Goal: Obtain resource: Download file/media

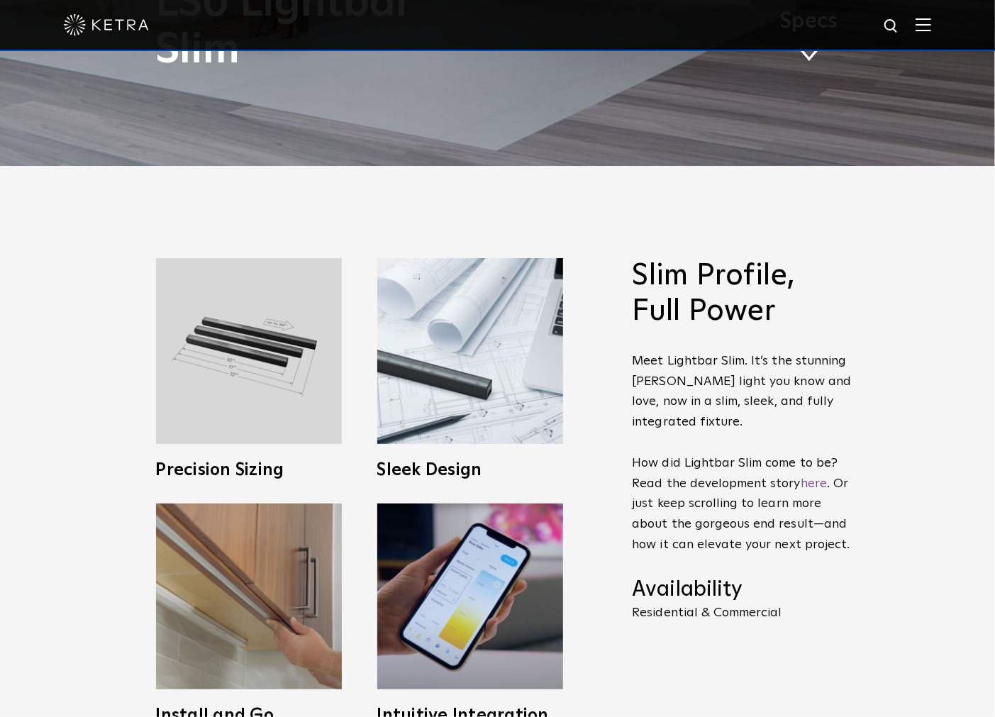
scroll to position [788, 0]
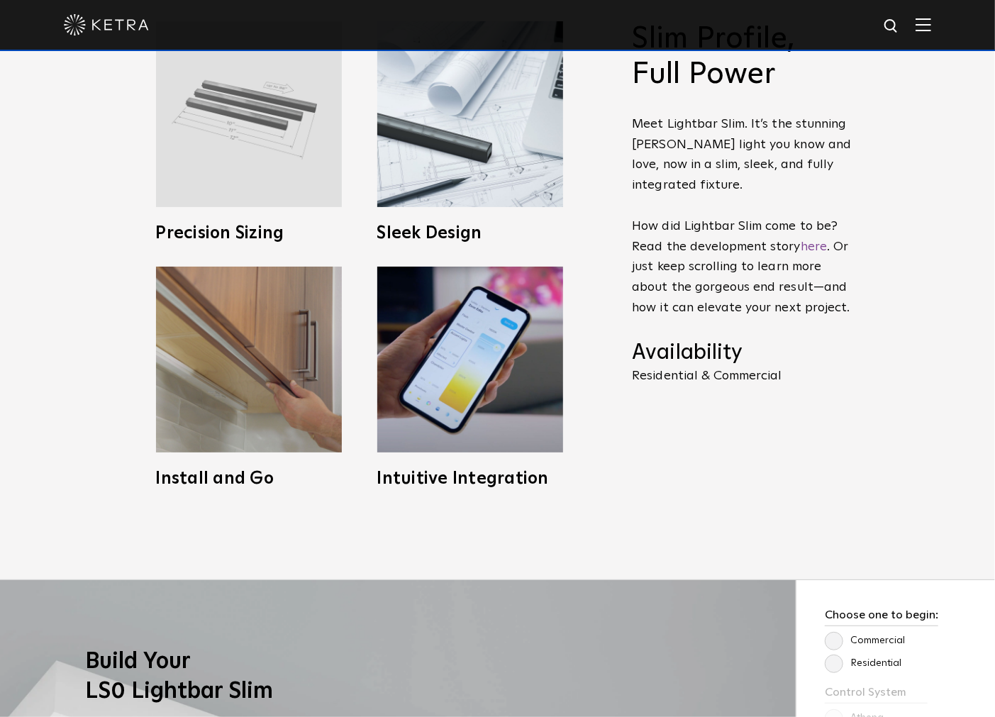
click at [228, 125] on img at bounding box center [249, 114] width 186 height 186
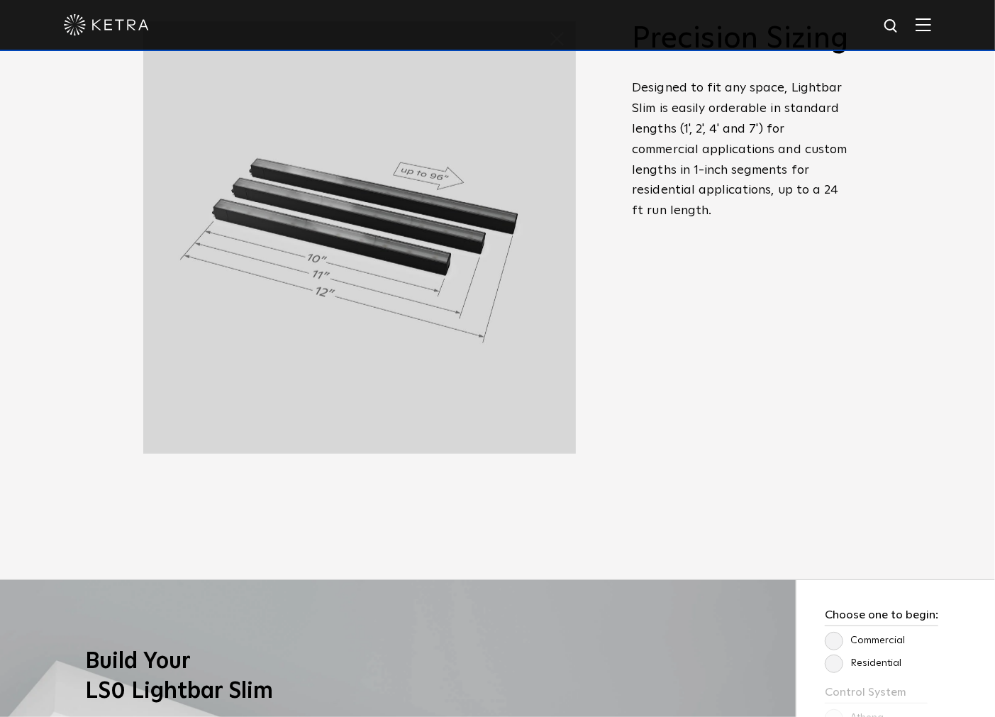
scroll to position [709, 0]
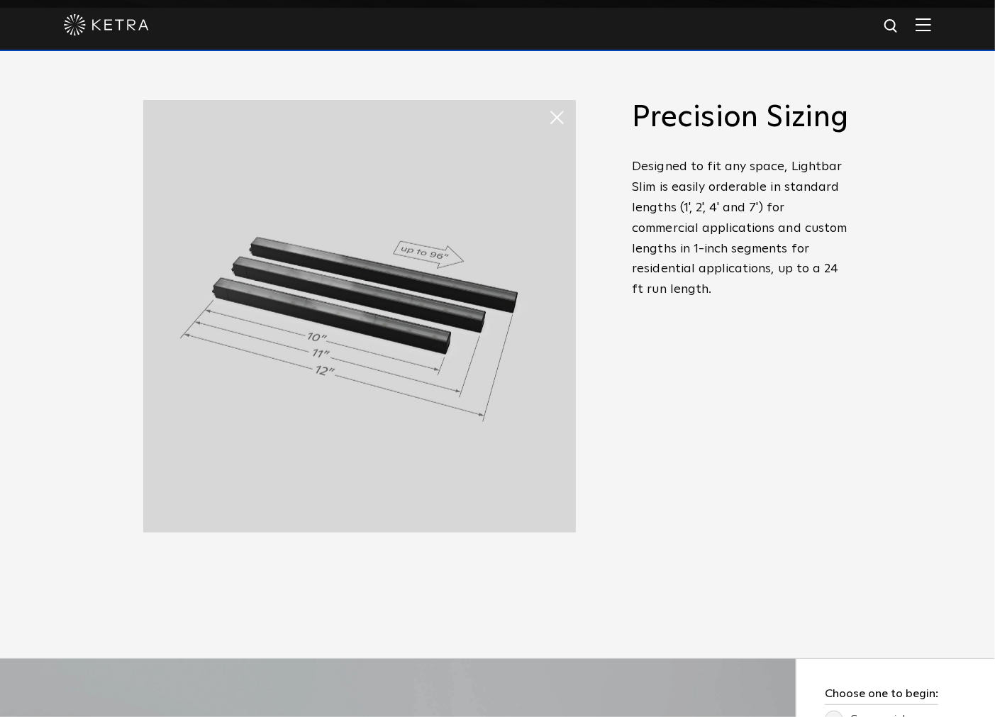
click at [249, 303] on img at bounding box center [359, 316] width 432 height 432
click at [724, 284] on p "Designed to fit any space, Lightbar Slim is easily orderable in standard length…" at bounding box center [742, 228] width 220 height 143
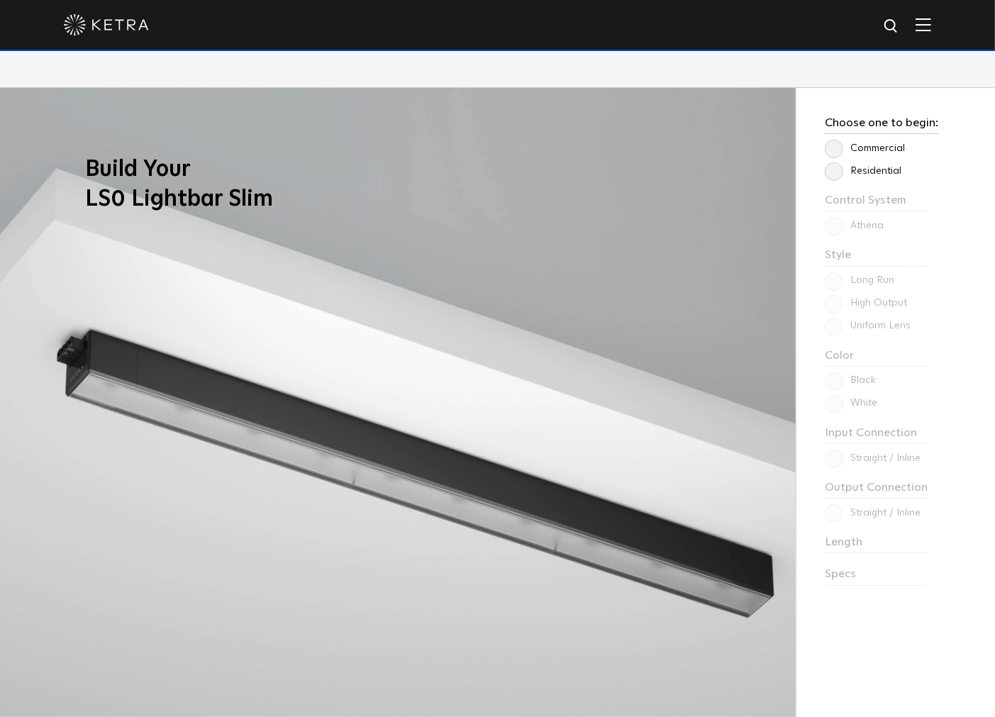
scroll to position [1338, 0]
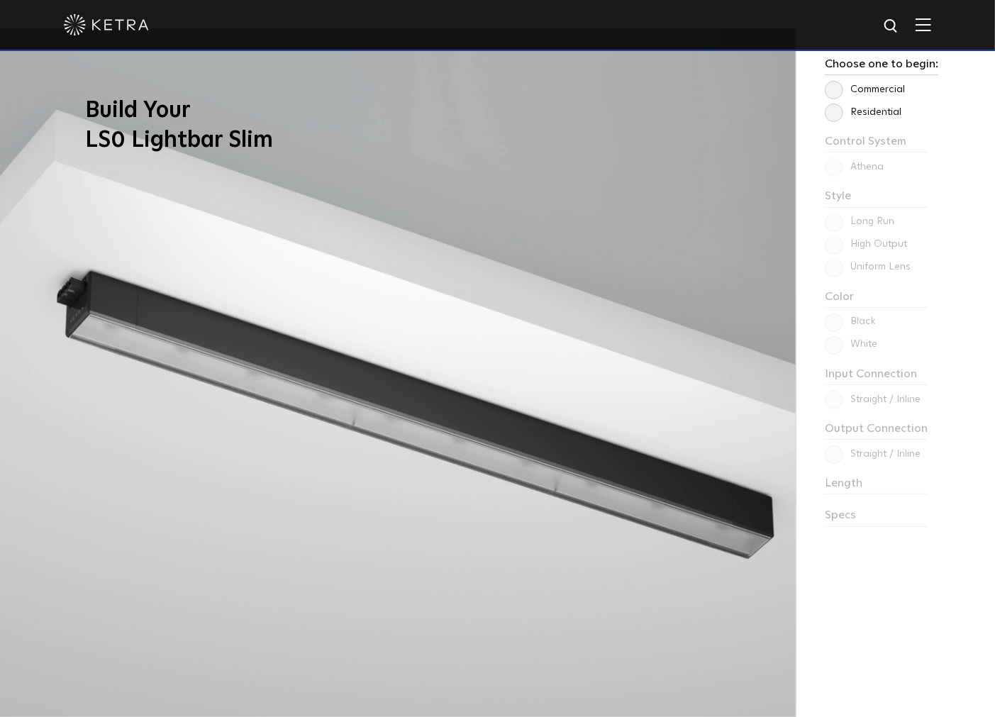
click at [875, 110] on label "Residential" at bounding box center [862, 112] width 77 height 12
click at [0, 0] on input "Residential" at bounding box center [0, 0] width 0 height 0
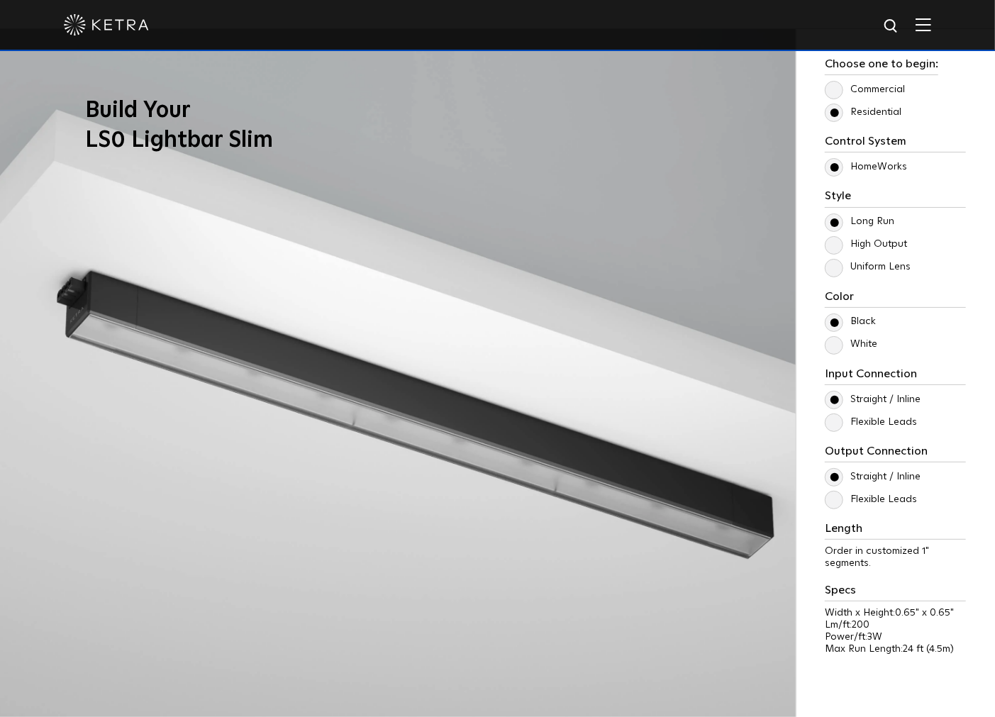
click at [839, 277] on div "Control System Athena HomeWorks Style [GEOGRAPHIC_DATA] High Output Uniform Len…" at bounding box center [894, 402] width 141 height 534
click at [839, 273] on label "Uniform Lens" at bounding box center [867, 267] width 86 height 12
click at [0, 0] on input "Uniform Lens" at bounding box center [0, 0] width 0 height 0
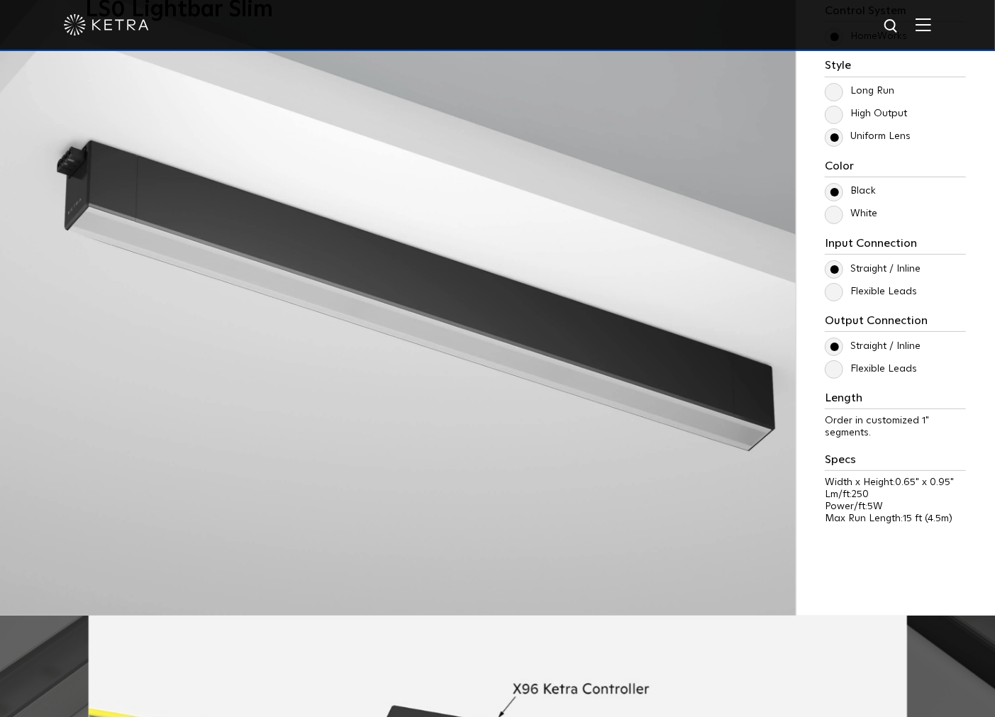
scroll to position [1497, 0]
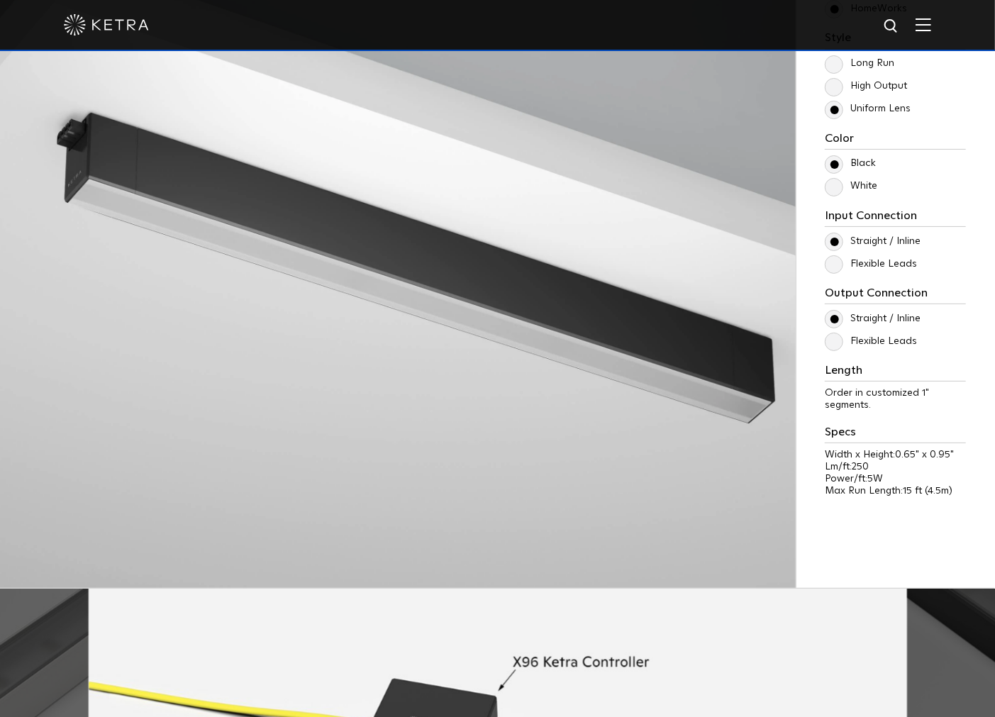
click at [832, 265] on label "Flexible Leads" at bounding box center [870, 264] width 92 height 12
click at [0, 0] on input "Flexible Leads" at bounding box center [0, 0] width 0 height 0
click at [833, 239] on label "Straight / Inline" at bounding box center [872, 241] width 96 height 12
click at [0, 0] on input "Straight / Inline" at bounding box center [0, 0] width 0 height 0
click at [833, 239] on label "Straight / Inline" at bounding box center [872, 241] width 96 height 12
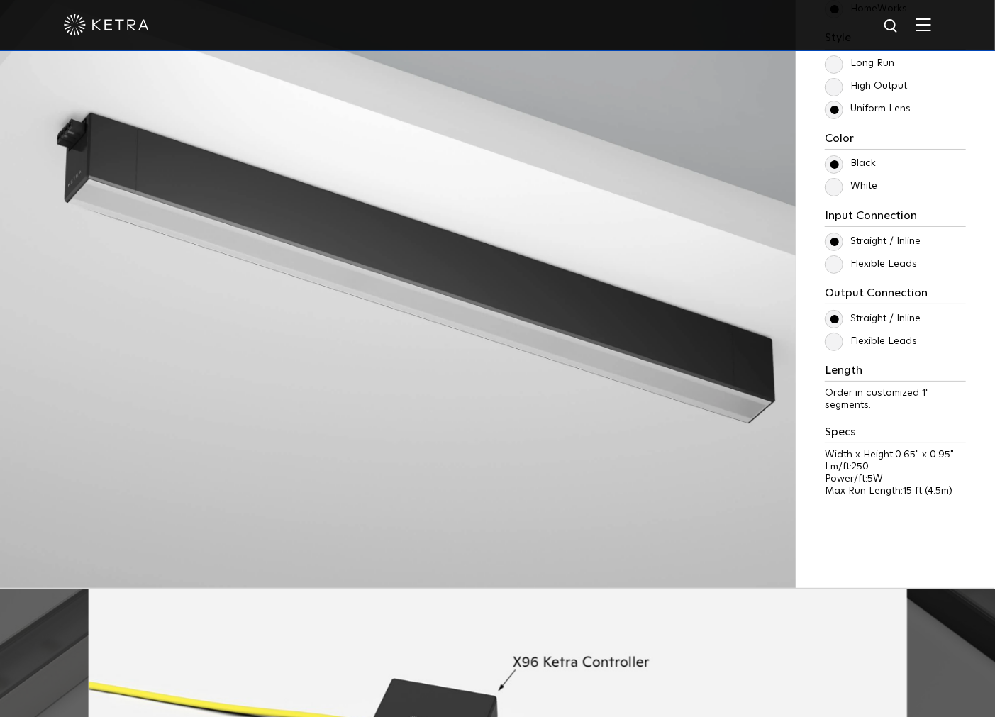
click at [0, 0] on input "Straight / Inline" at bounding box center [0, 0] width 0 height 0
click at [832, 254] on div "Straight / Inline Flexible Leads" at bounding box center [894, 253] width 141 height 40
click at [832, 258] on label "Flexible Leads" at bounding box center [870, 264] width 92 height 12
click at [0, 0] on input "Flexible Leads" at bounding box center [0, 0] width 0 height 0
click at [834, 342] on label "Flexible Leads" at bounding box center [870, 341] width 92 height 12
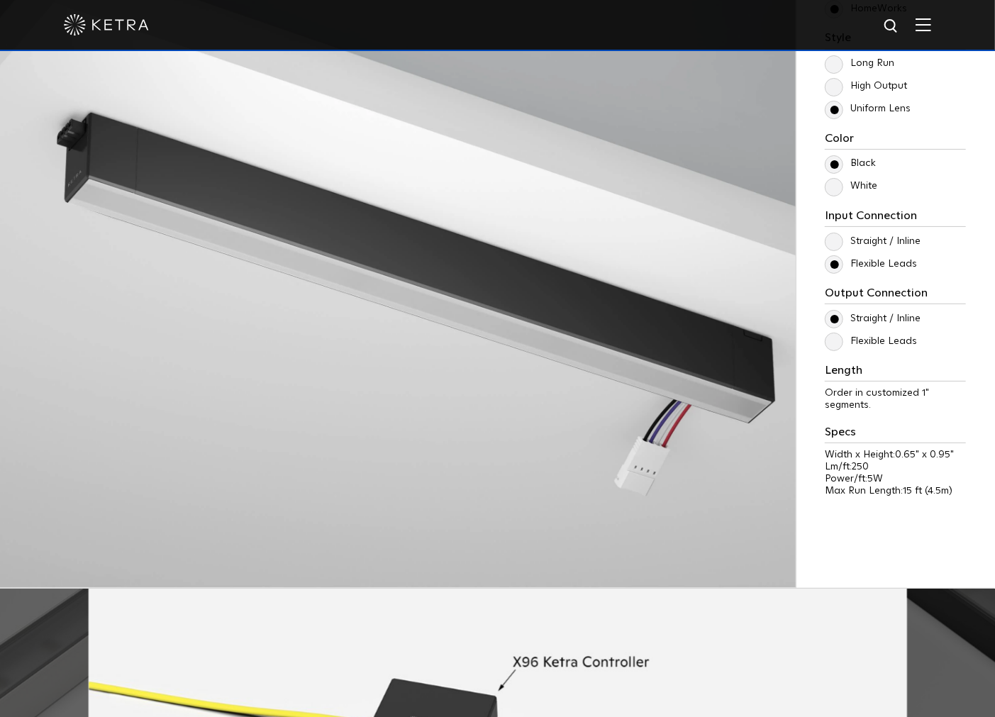
click at [0, 0] on input "Flexible Leads" at bounding box center [0, 0] width 0 height 0
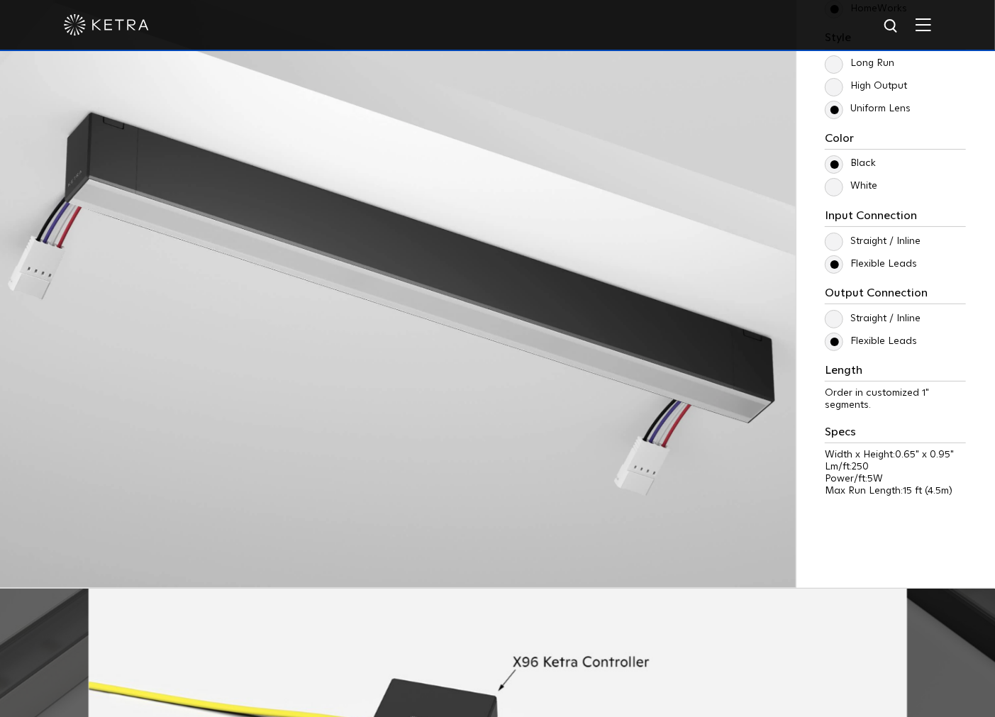
click at [834, 342] on label "Flexible Leads" at bounding box center [870, 341] width 92 height 12
click at [0, 0] on input "Flexible Leads" at bounding box center [0, 0] width 0 height 0
click at [833, 323] on label "Straight / Inline" at bounding box center [872, 319] width 96 height 12
click at [0, 0] on input "Straight / Inline" at bounding box center [0, 0] width 0 height 0
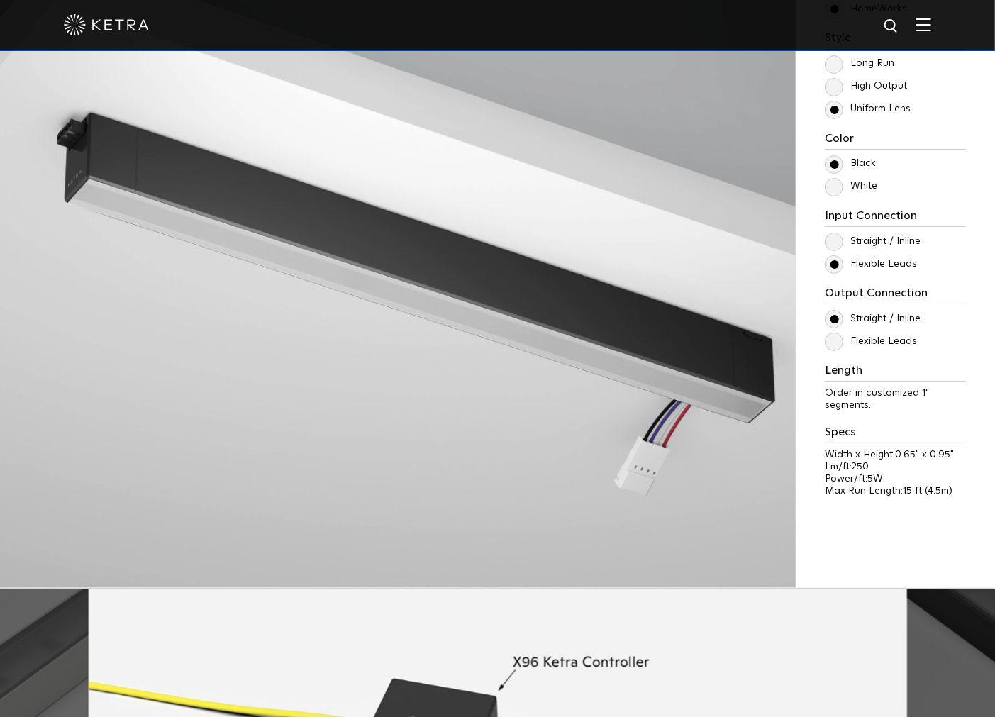
click at [835, 344] on label "Flexible Leads" at bounding box center [870, 341] width 92 height 12
click at [0, 0] on input "Flexible Leads" at bounding box center [0, 0] width 0 height 0
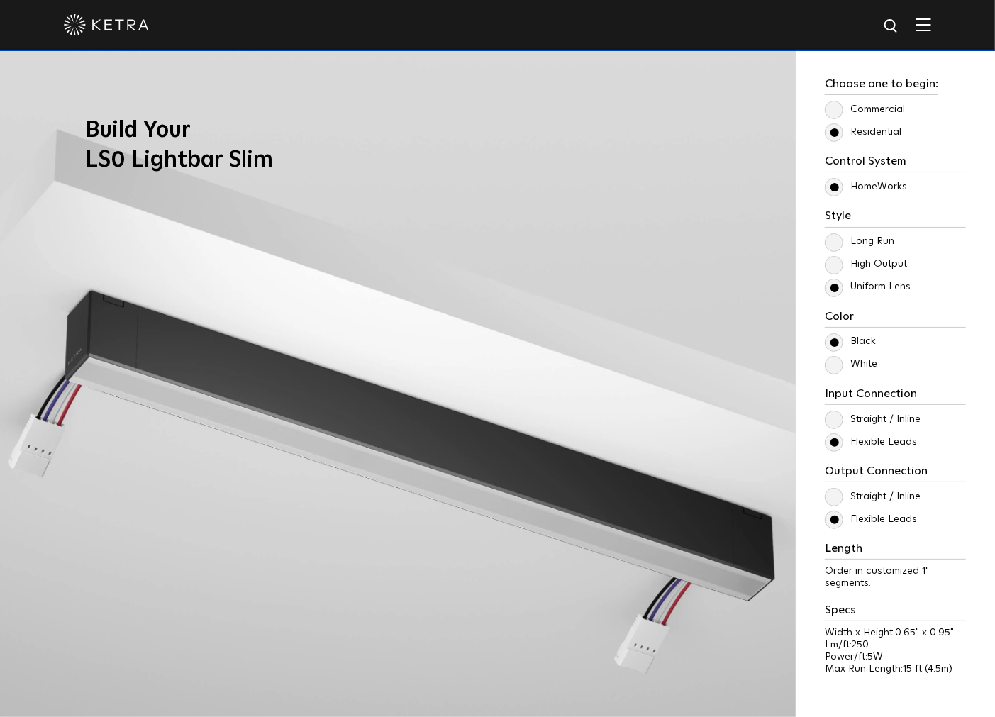
scroll to position [0, 0]
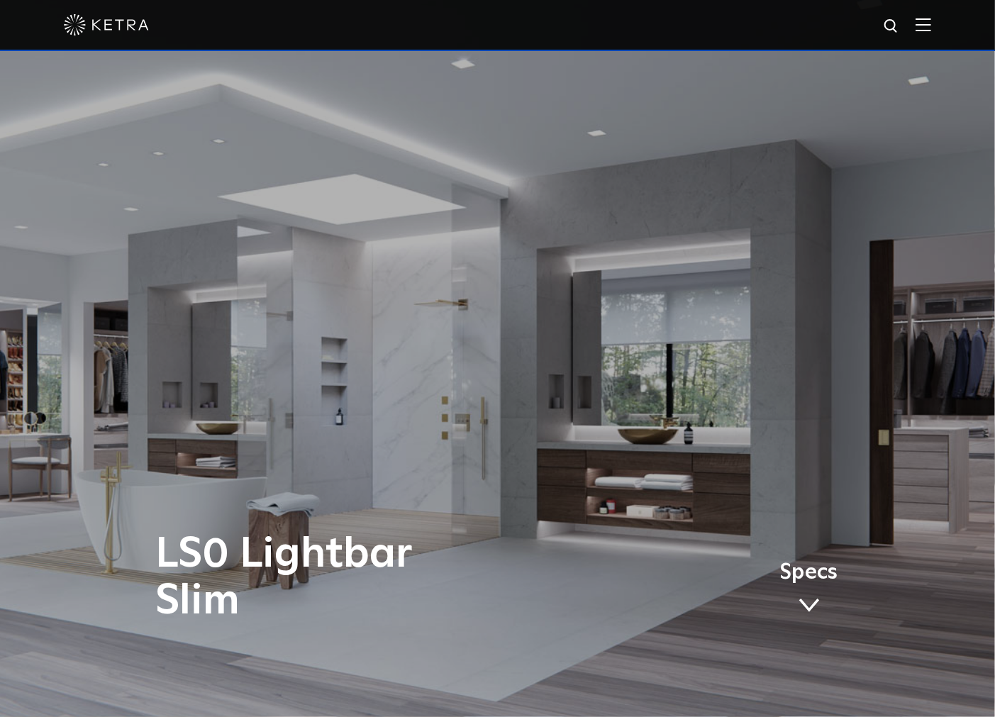
drag, startPoint x: 495, startPoint y: 350, endPoint x: 442, endPoint y: 76, distance: 278.6
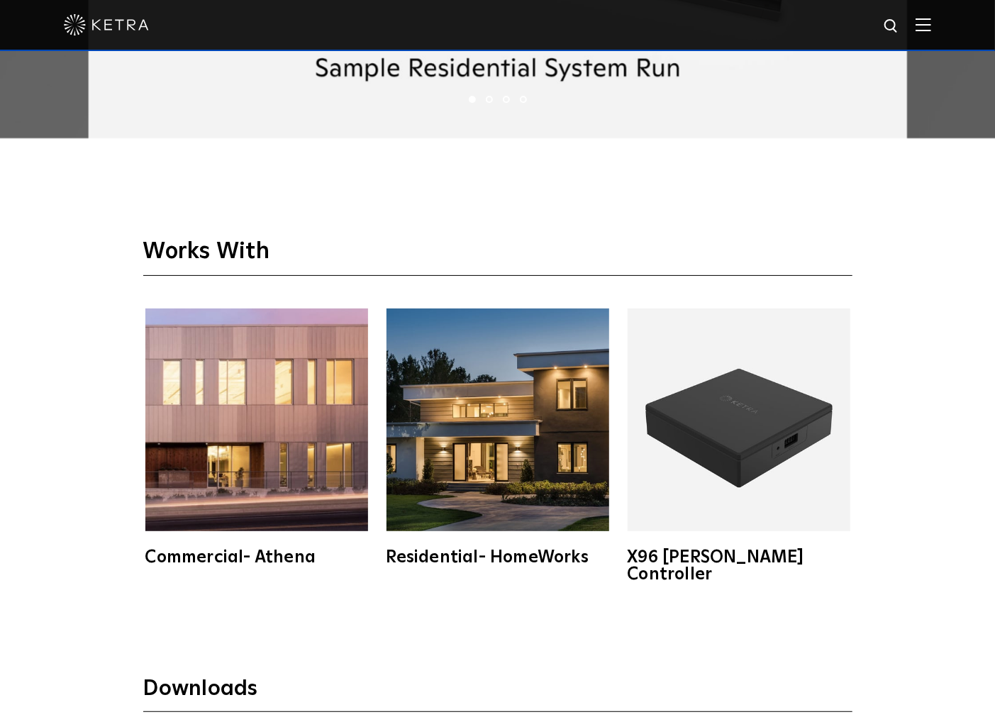
scroll to position [2914, 0]
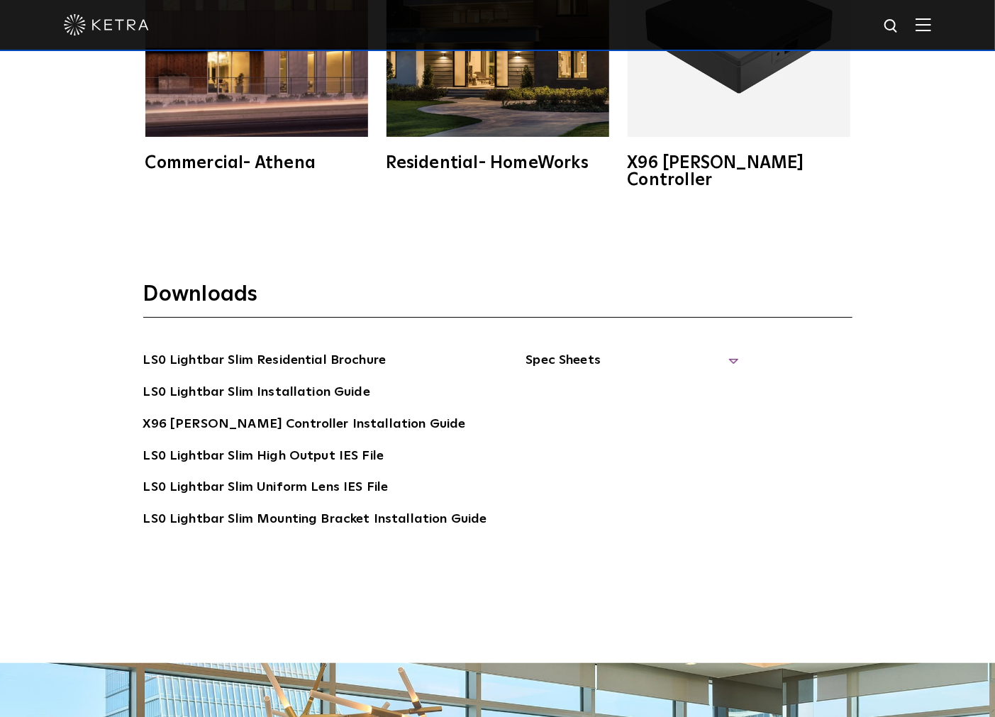
click at [611, 350] on span "Spec Sheets" at bounding box center [631, 365] width 213 height 31
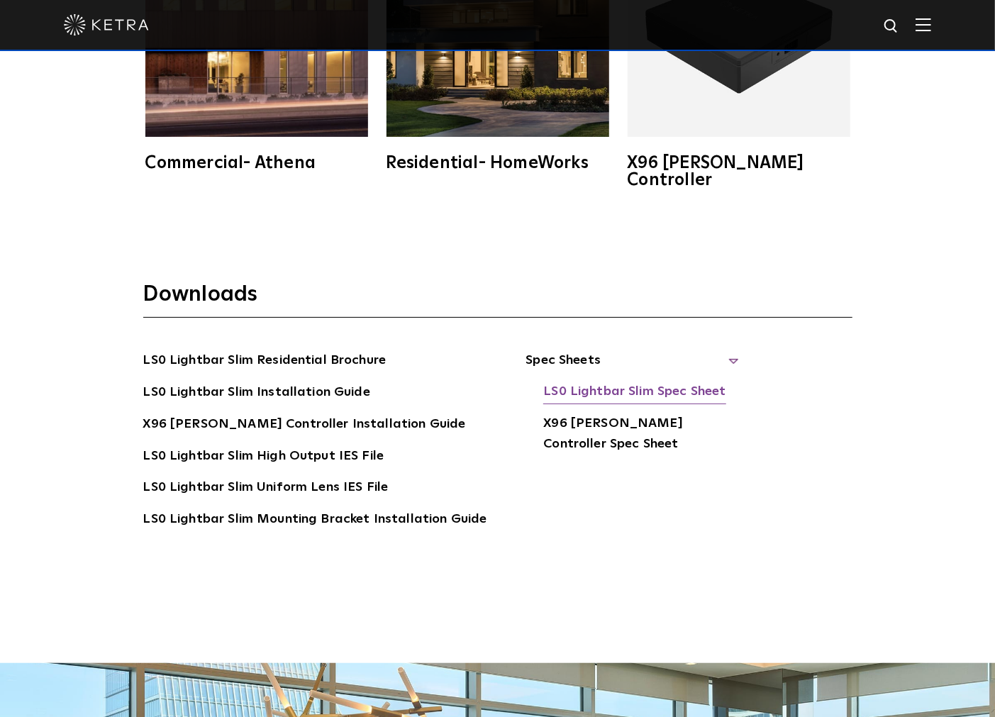
click at [611, 381] on link "LS0 Lightbar Slim Spec Sheet" at bounding box center [634, 392] width 182 height 23
